Goal: Task Accomplishment & Management: Manage account settings

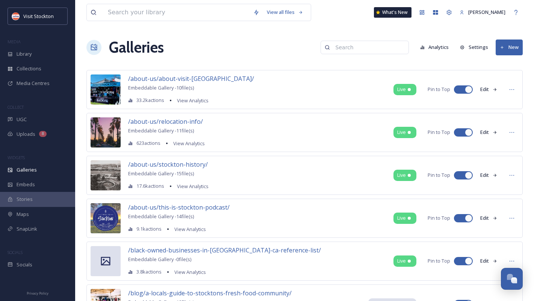
click at [378, 46] on input at bounding box center [368, 47] width 73 height 15
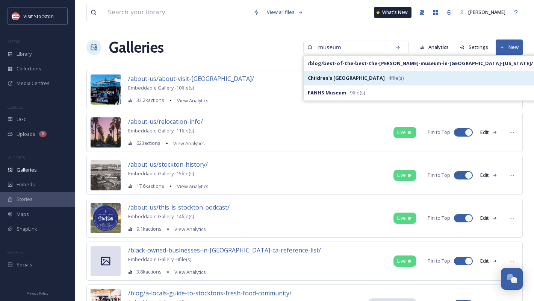
type input "museum"
click at [335, 77] on strong "Children's [GEOGRAPHIC_DATA]" at bounding box center [346, 77] width 77 height 7
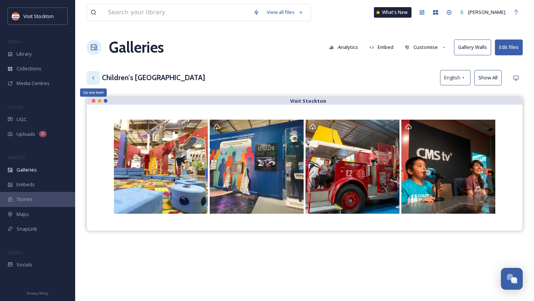
click at [91, 79] on icon at bounding box center [93, 78] width 6 height 6
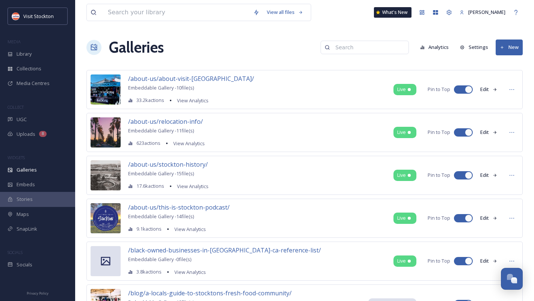
click at [384, 49] on input at bounding box center [368, 47] width 73 height 15
type input "h"
type input "c"
click at [38, 172] on div "Galleries" at bounding box center [37, 169] width 75 height 15
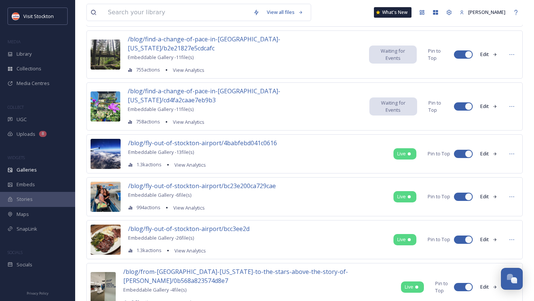
scroll to position [1260, 0]
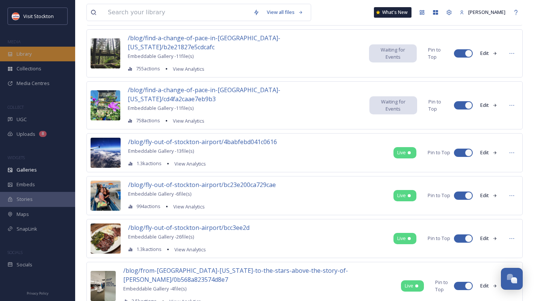
click at [24, 54] on span "Library" at bounding box center [24, 53] width 15 height 7
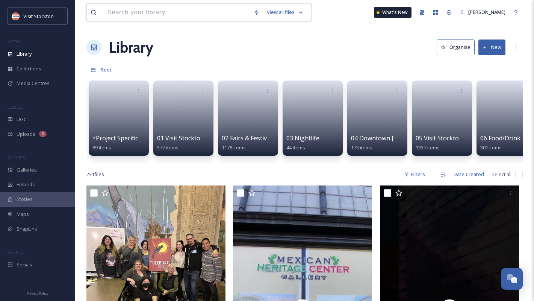
click at [156, 14] on input at bounding box center [176, 12] width 145 height 17
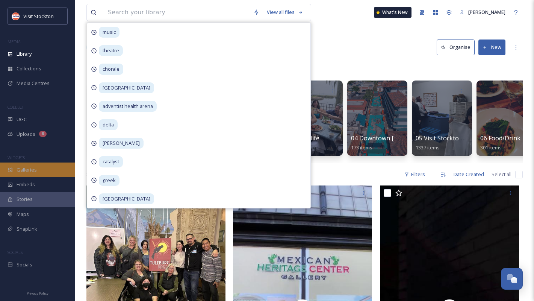
click at [36, 168] on span "Galleries" at bounding box center [27, 169] width 20 height 7
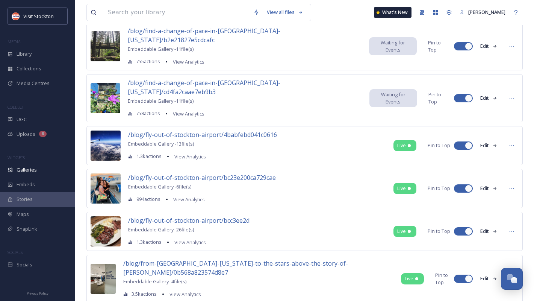
scroll to position [1266, 0]
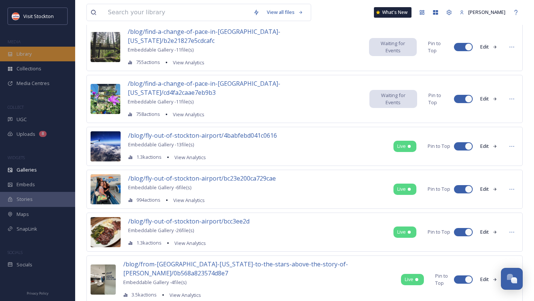
click at [27, 55] on span "Library" at bounding box center [24, 53] width 15 height 7
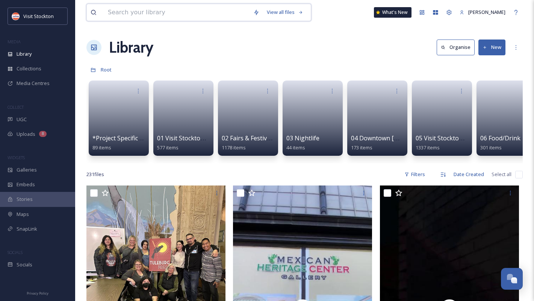
click at [144, 16] on input at bounding box center [176, 12] width 145 height 17
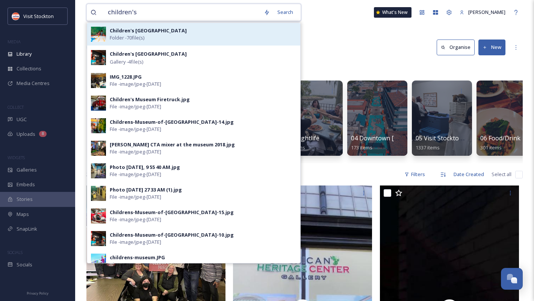
type input "children's"
click at [142, 37] on span "Folder - 70 file(s)" at bounding box center [127, 37] width 35 height 7
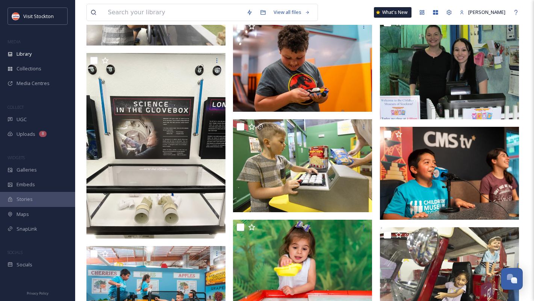
scroll to position [574, 0]
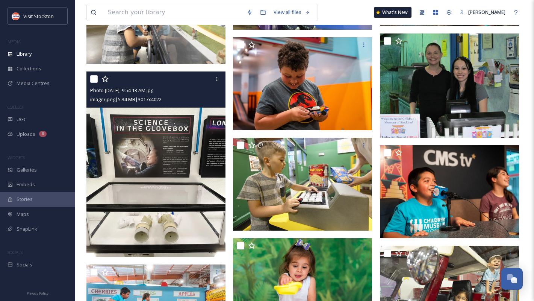
click at [94, 79] on input "checkbox" at bounding box center [94, 79] width 8 height 8
checkbox input "true"
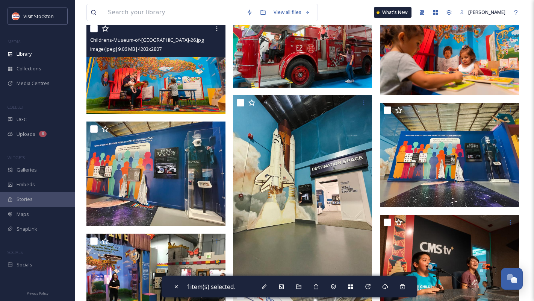
scroll to position [918, 0]
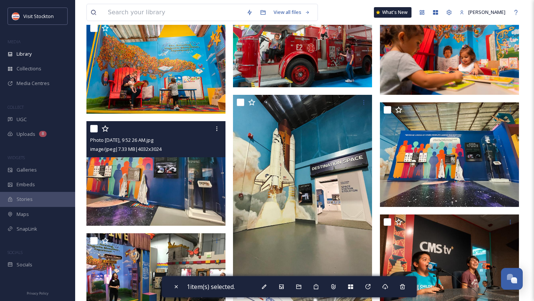
click at [94, 127] on input "checkbox" at bounding box center [94, 129] width 8 height 8
checkbox input "true"
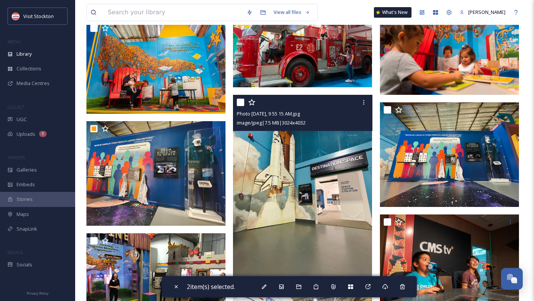
click at [242, 100] on input "checkbox" at bounding box center [241, 102] width 8 height 8
checkbox input "true"
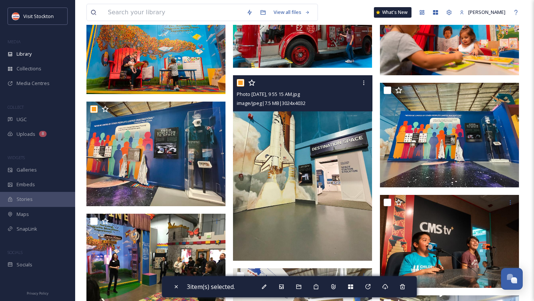
scroll to position [938, 0]
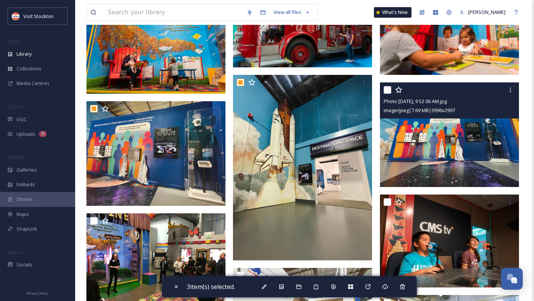
click at [387, 91] on input "checkbox" at bounding box center [388, 90] width 8 height 8
checkbox input "true"
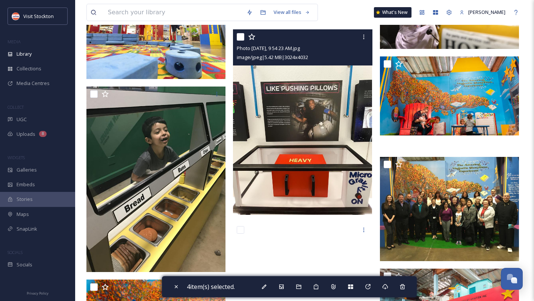
scroll to position [1278, 0]
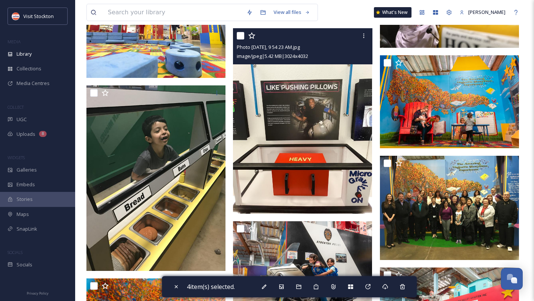
click at [241, 36] on input "checkbox" at bounding box center [241, 36] width 8 height 8
checkbox input "true"
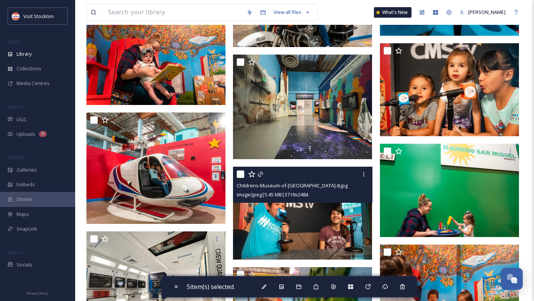
scroll to position [2055, 0]
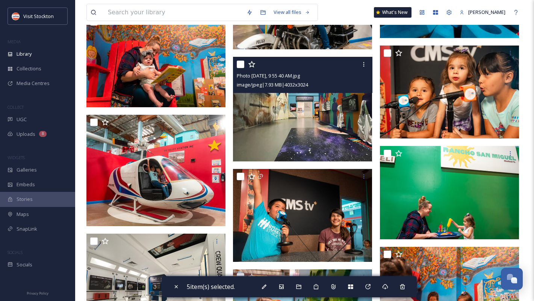
click at [241, 65] on input "checkbox" at bounding box center [241, 64] width 8 height 8
checkbox input "true"
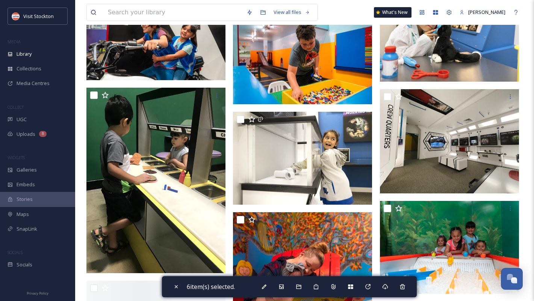
scroll to position [2458, 0]
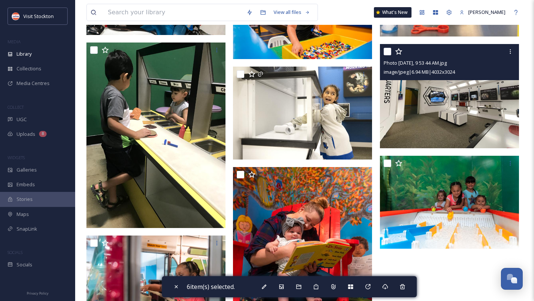
click at [388, 51] on input "checkbox" at bounding box center [388, 52] width 8 height 8
checkbox input "true"
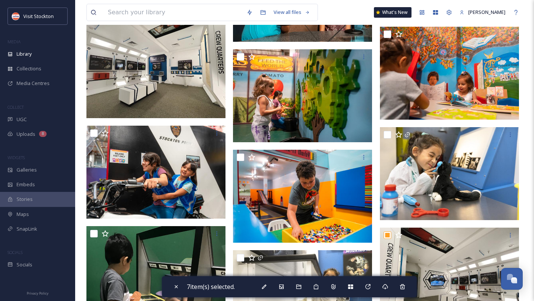
scroll to position [2241, 0]
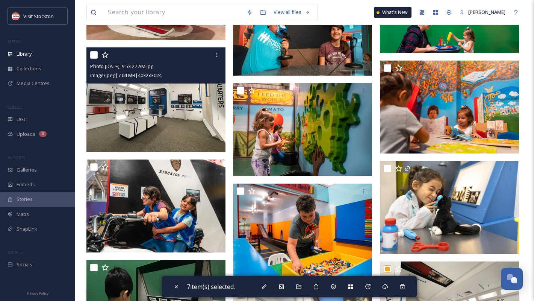
click at [92, 53] on input "checkbox" at bounding box center [94, 55] width 8 height 8
checkbox input "true"
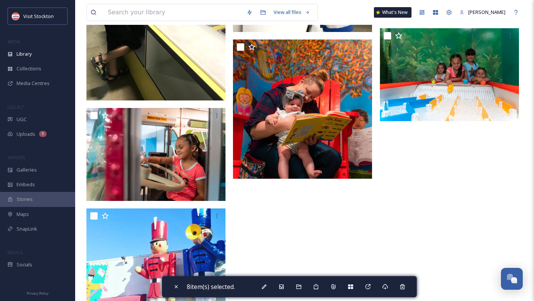
scroll to position [2644, 0]
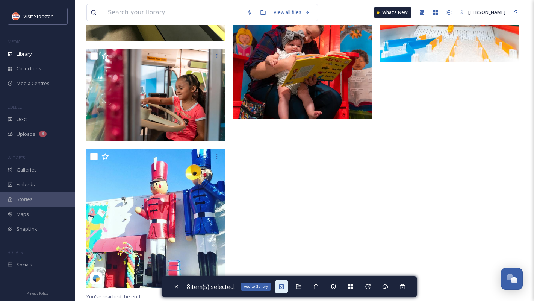
click at [283, 284] on icon at bounding box center [281, 286] width 5 height 5
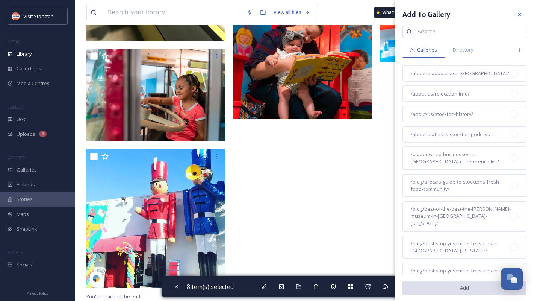
click at [481, 35] on input at bounding box center [468, 31] width 109 height 15
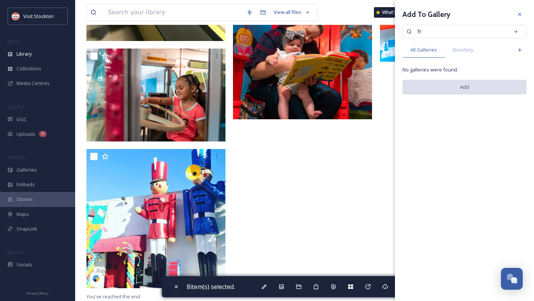
type input "f"
click at [432, 48] on span "All Galleries" at bounding box center [423, 49] width 27 height 7
click at [467, 51] on span "Directory" at bounding box center [463, 49] width 20 height 7
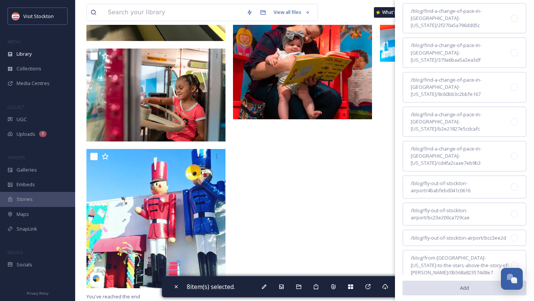
scroll to position [742, 0]
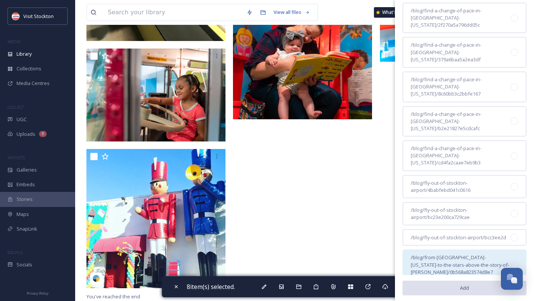
click at [514, 261] on div at bounding box center [515, 265] width 8 height 8
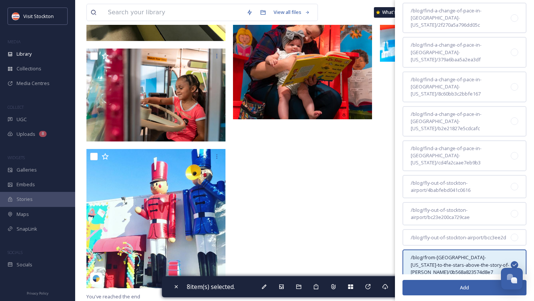
click at [462, 288] on button "Add" at bounding box center [464, 287] width 124 height 15
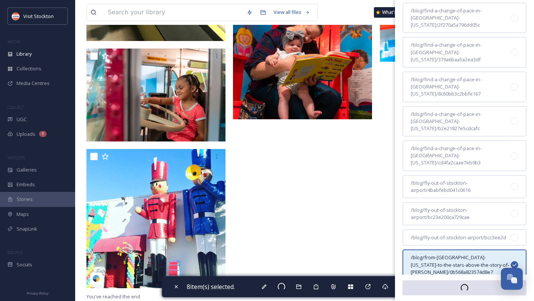
checkbox input "false"
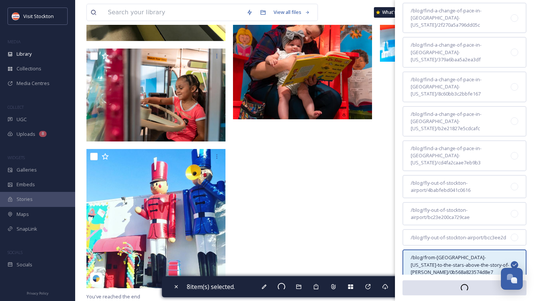
checkbox input "false"
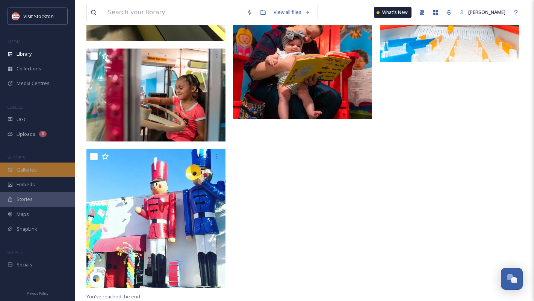
click at [29, 172] on span "Galleries" at bounding box center [27, 169] width 20 height 7
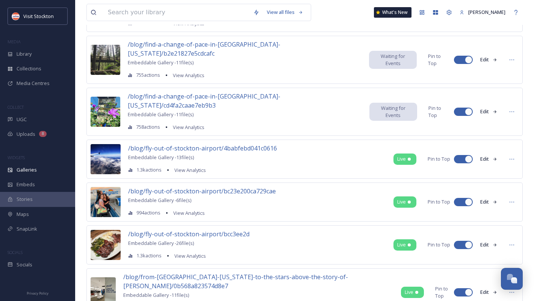
scroll to position [1257, 0]
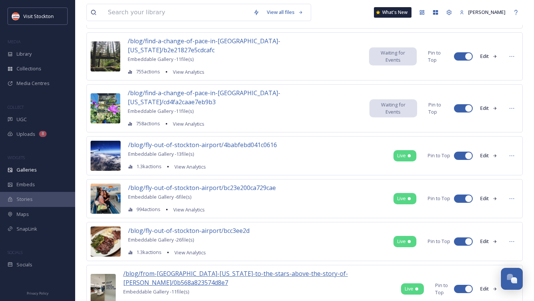
click at [199, 269] on span "/blog/from-[GEOGRAPHIC_DATA]-[US_STATE]-to-the-stars-above-the-story-of-[PERSON…" at bounding box center [235, 277] width 225 height 17
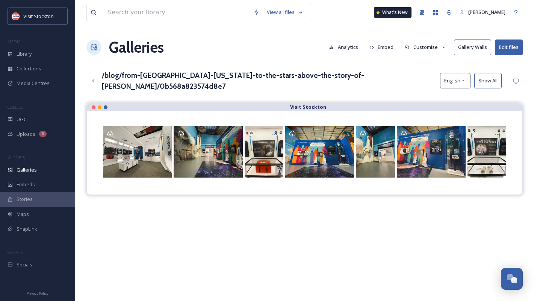
click at [436, 50] on button "Customise" at bounding box center [425, 47] width 49 height 15
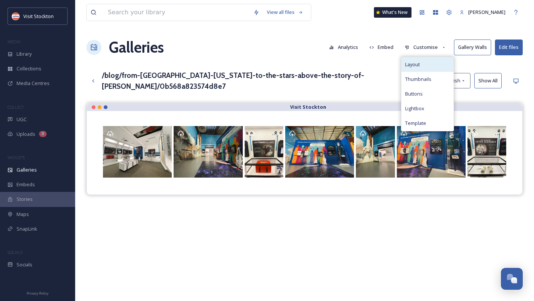
click at [416, 62] on span "Layout" at bounding box center [412, 64] width 15 height 7
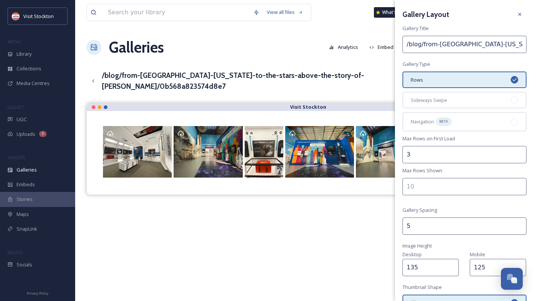
click at [304, 55] on div "Galleries Analytics Embed Customise Gallery Walls Edit files" at bounding box center [304, 47] width 436 height 23
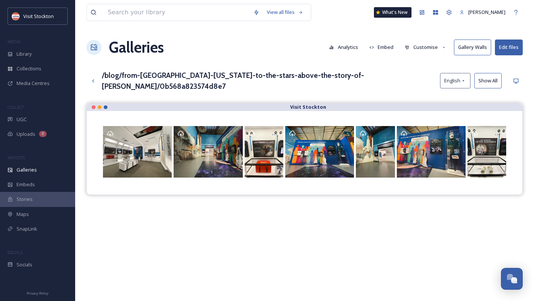
click at [438, 46] on button "Customise" at bounding box center [425, 47] width 49 height 15
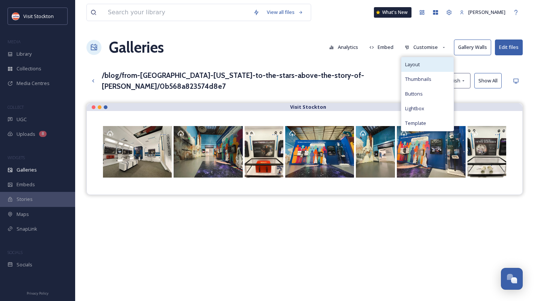
click at [439, 61] on div "Layout" at bounding box center [427, 64] width 52 height 15
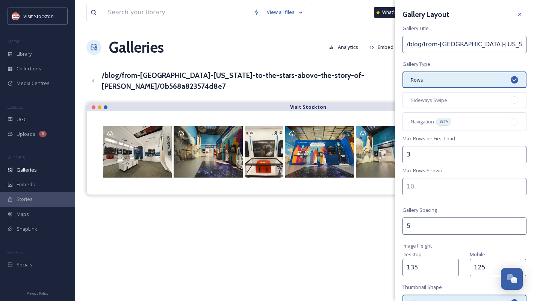
click at [417, 185] on input "number" at bounding box center [464, 186] width 124 height 17
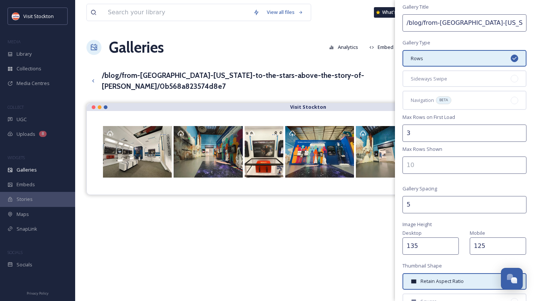
scroll to position [20, 0]
click at [420, 165] on input "number" at bounding box center [464, 165] width 124 height 17
type input "10"
click at [362, 241] on div "Visit Stockton" at bounding box center [304, 253] width 436 height 301
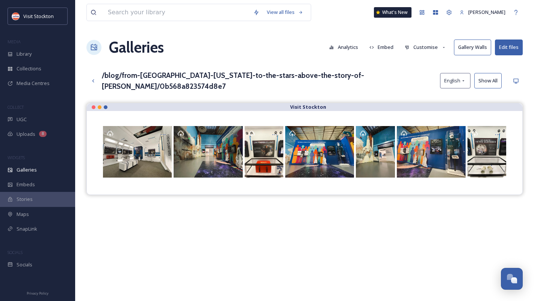
click at [432, 47] on button "Customise" at bounding box center [425, 47] width 49 height 15
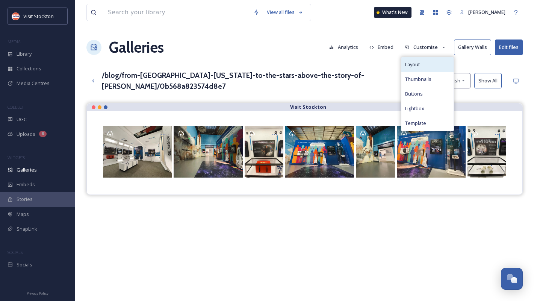
click at [430, 60] on div "Layout" at bounding box center [427, 64] width 52 height 15
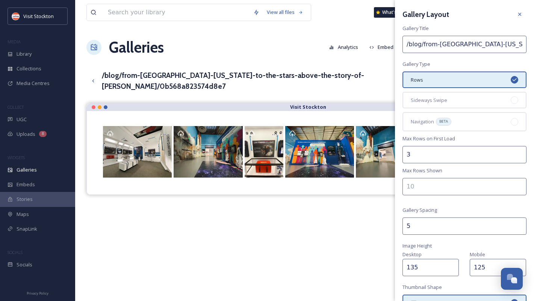
click at [456, 187] on input "number" at bounding box center [464, 186] width 124 height 17
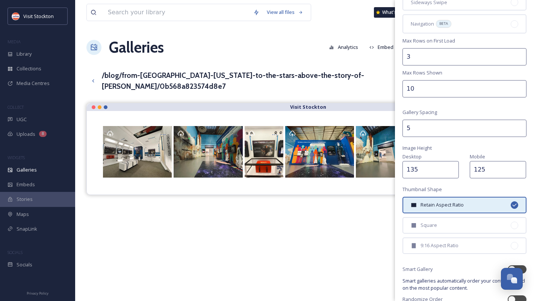
scroll to position [134, 0]
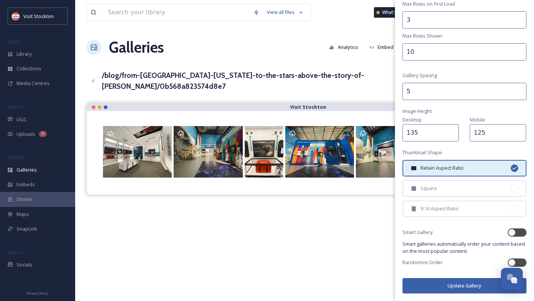
type input "10"
click at [468, 280] on button "Update Gallery" at bounding box center [464, 285] width 124 height 15
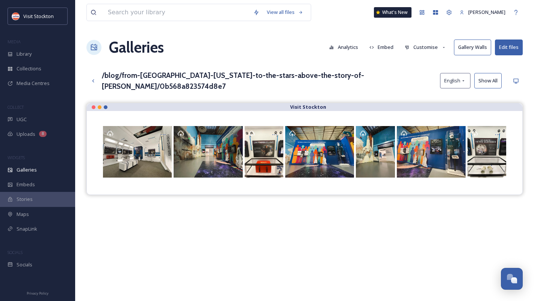
scroll to position [0, 0]
click at [438, 46] on button "Customise" at bounding box center [425, 46] width 49 height 15
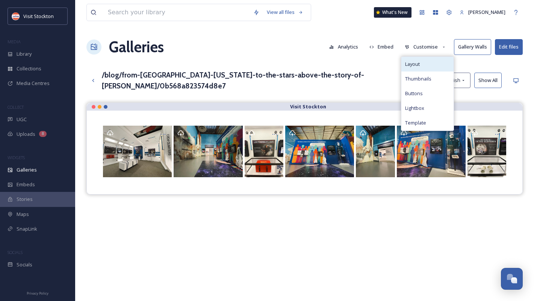
click at [440, 61] on div "Layout" at bounding box center [427, 64] width 52 height 15
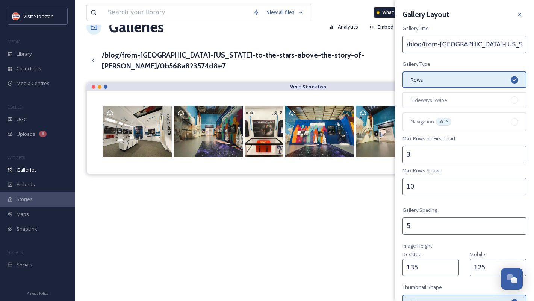
scroll to position [17, 0]
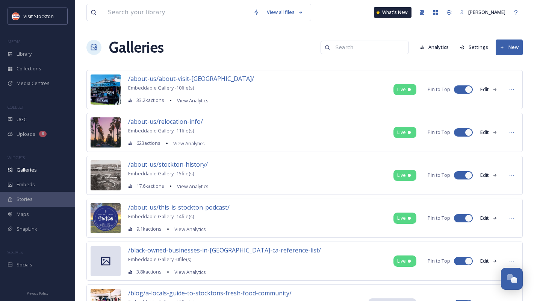
click at [362, 47] on input at bounding box center [368, 47] width 73 height 15
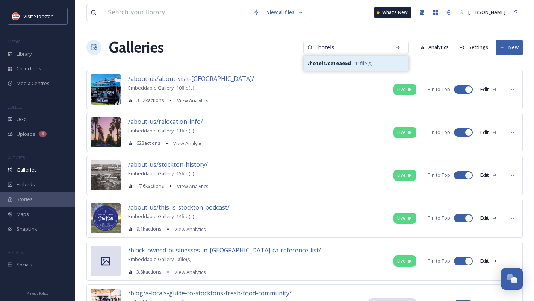
type input "hotels"
click at [342, 68] on div "/hotels/ce1eae5d 11 file(s)" at bounding box center [356, 63] width 104 height 15
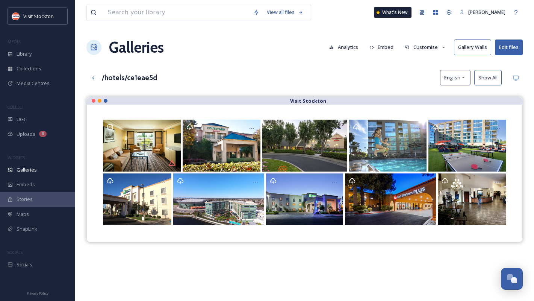
click at [434, 47] on button "Customise" at bounding box center [425, 47] width 49 height 15
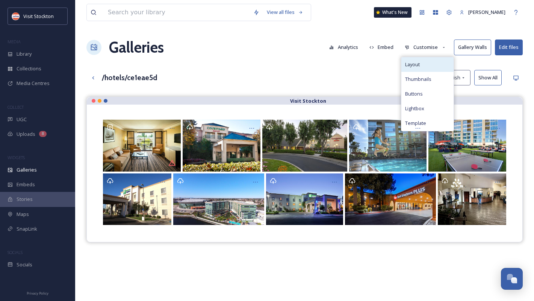
click at [424, 66] on div "Layout" at bounding box center [427, 64] width 52 height 15
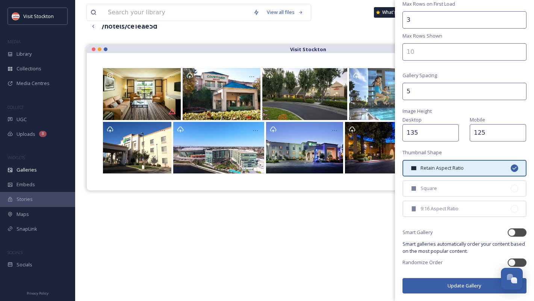
scroll to position [50, 0]
